Goal: Check status

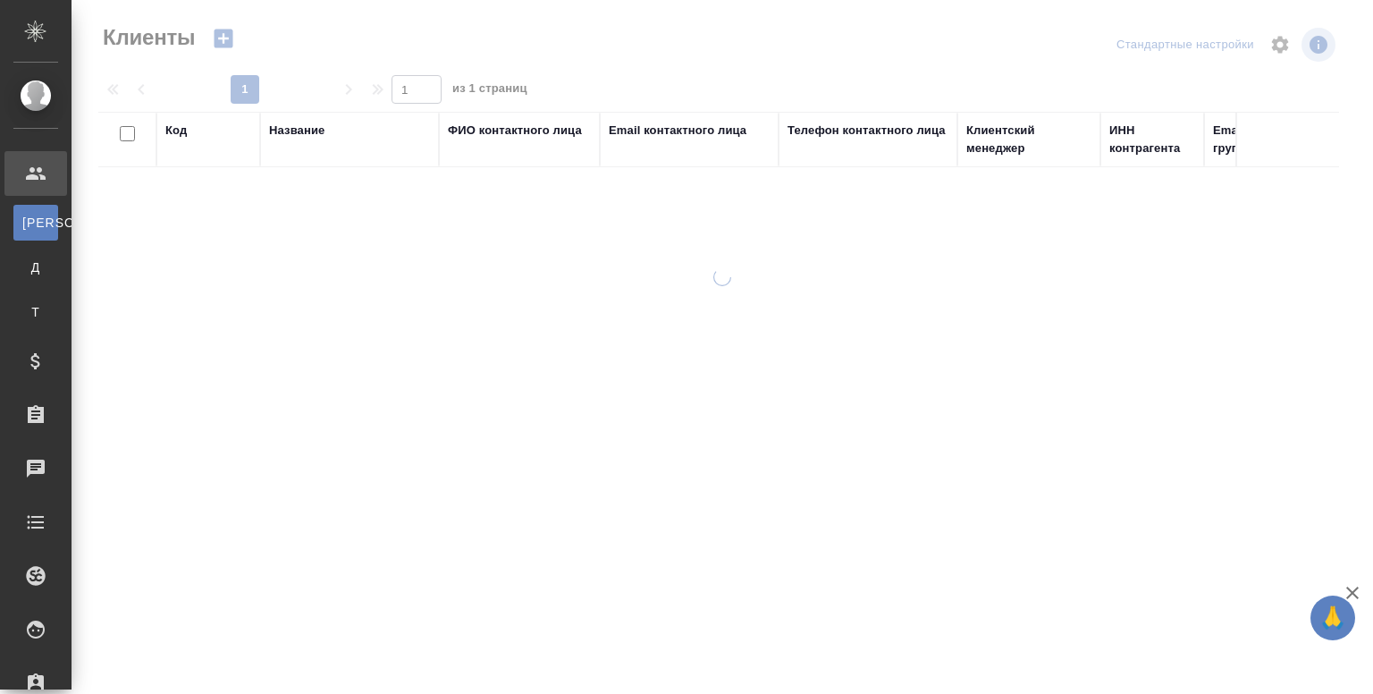
select select "RU"
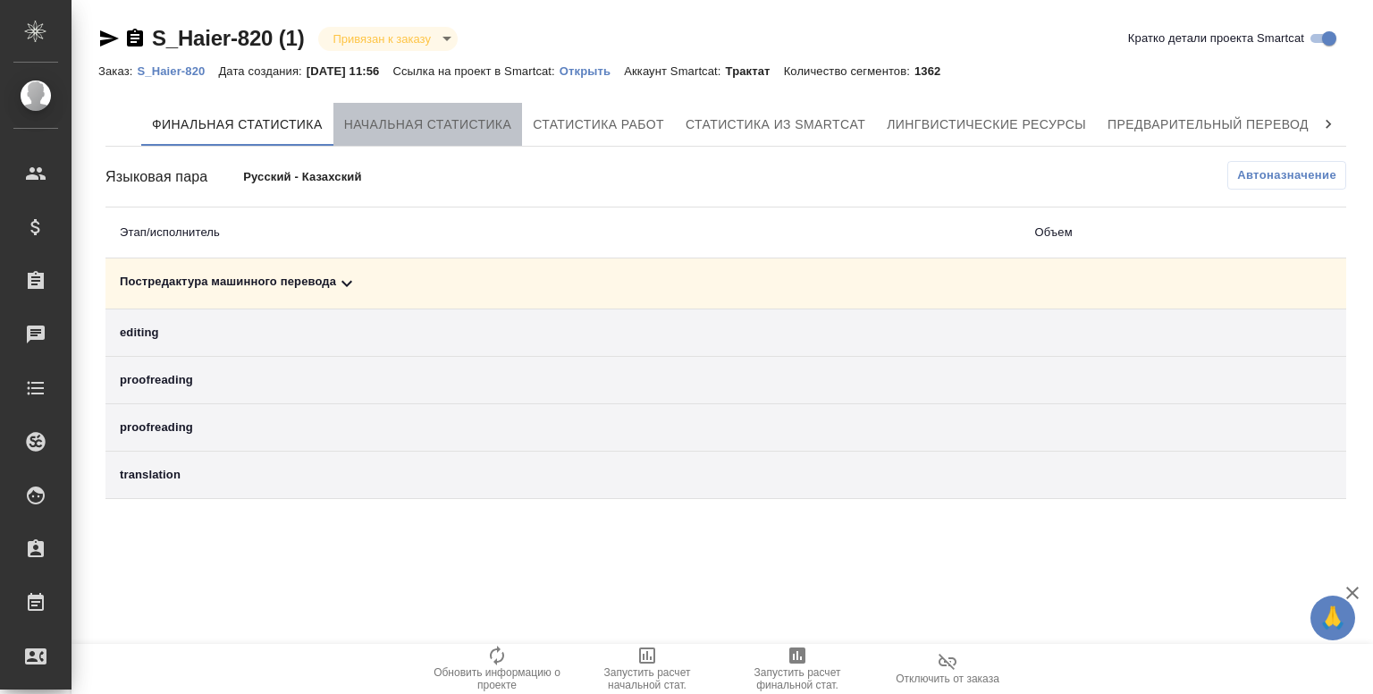
click at [377, 136] on button "Начальная статистика" at bounding box center [427, 124] width 189 height 43
